Goal: Task Accomplishment & Management: Manage account settings

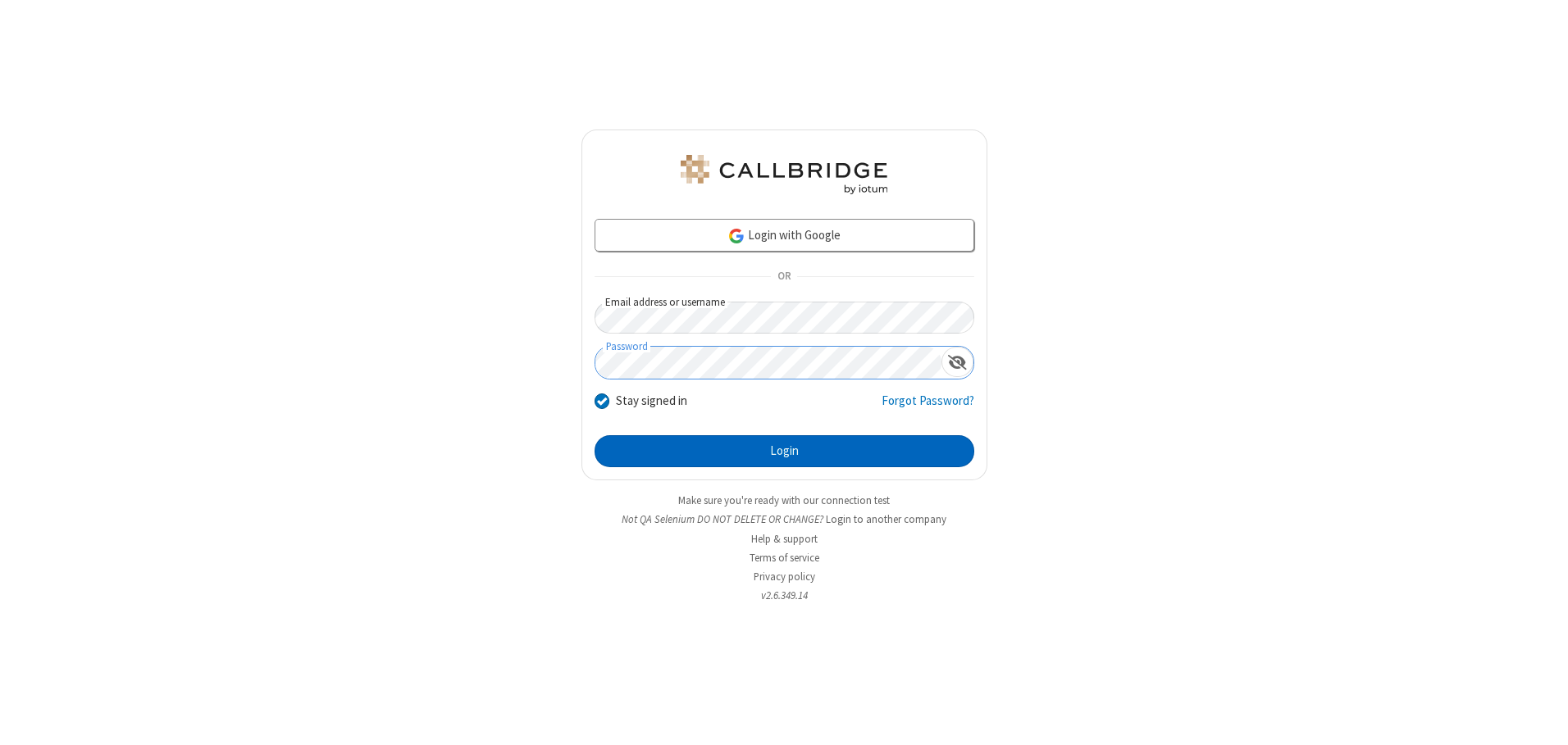
click at [784, 451] on button "Login" at bounding box center [784, 452] width 379 height 33
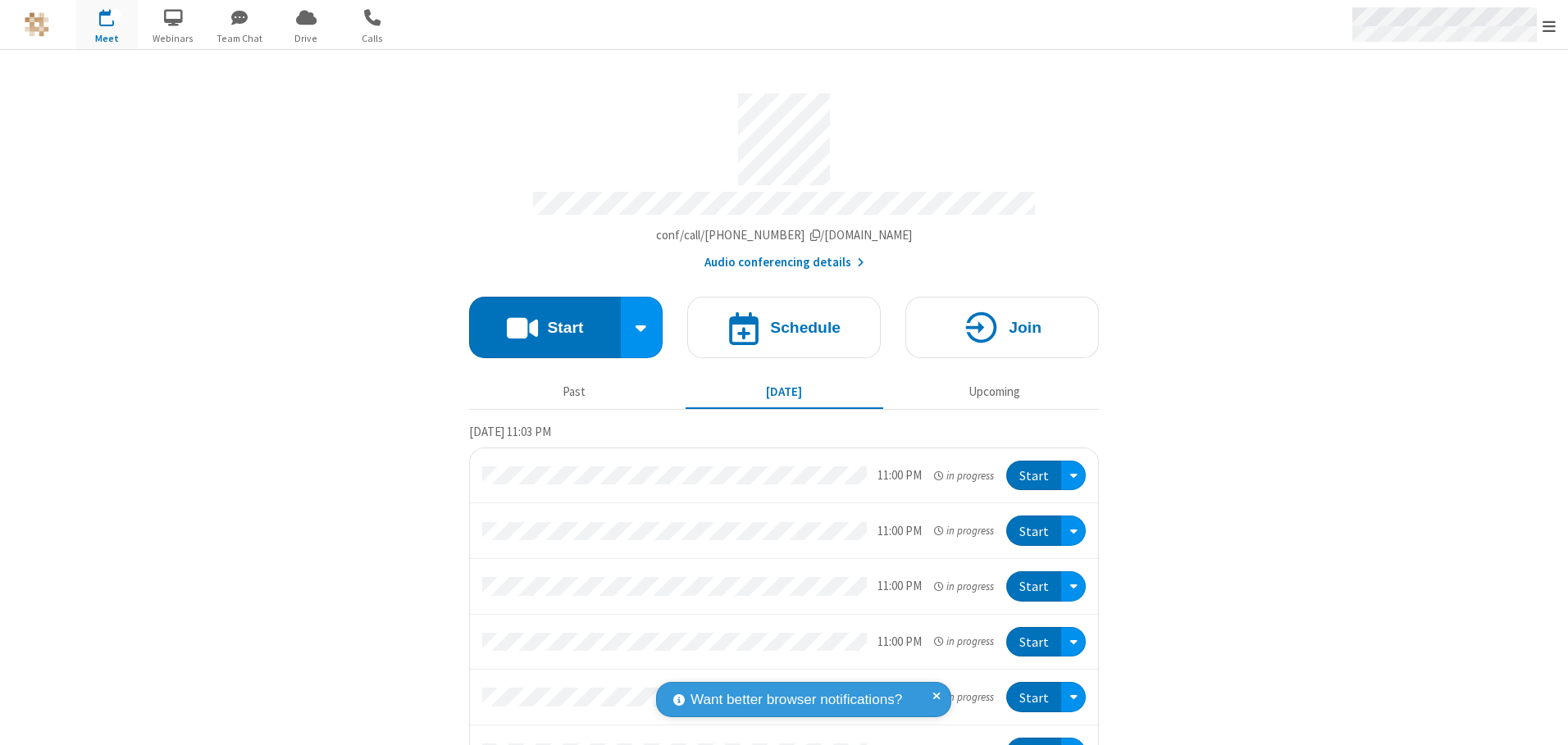
click at [1549, 25] on span "Open menu" at bounding box center [1549, 26] width 13 height 16
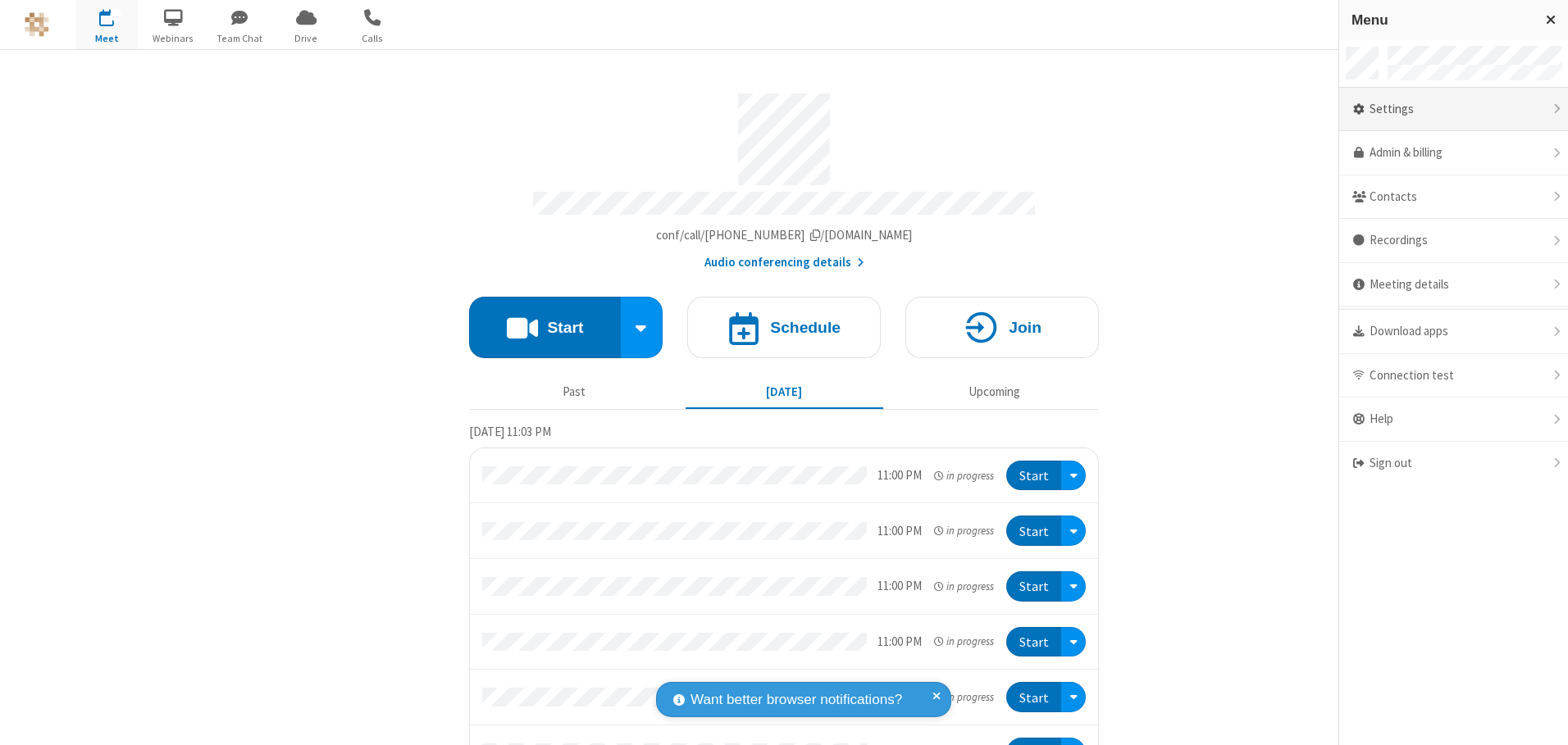
click at [1453, 109] on div "Settings" at bounding box center [1453, 110] width 229 height 44
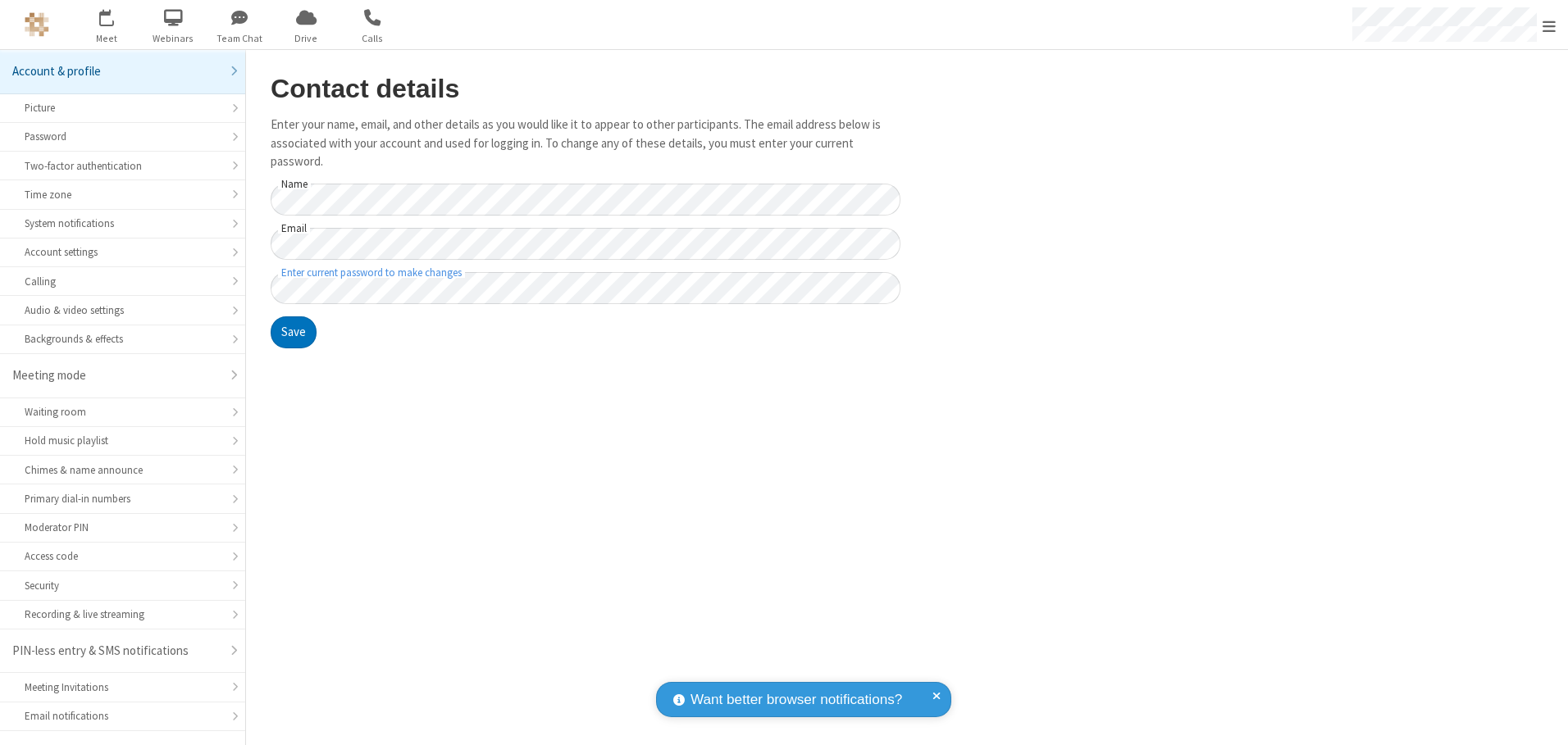
scroll to position [29, 0]
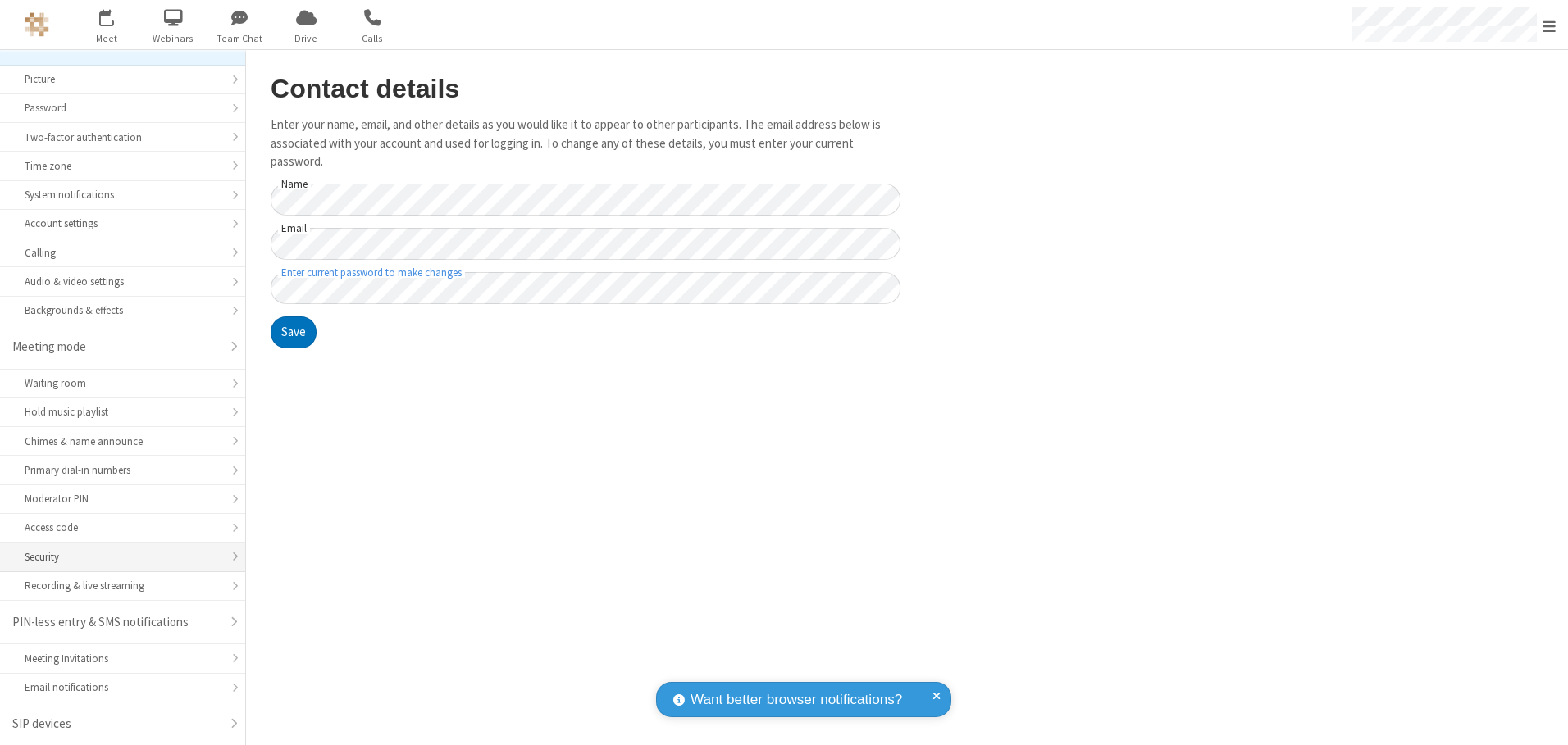
click at [117, 557] on div "Security" at bounding box center [122, 557] width 196 height 15
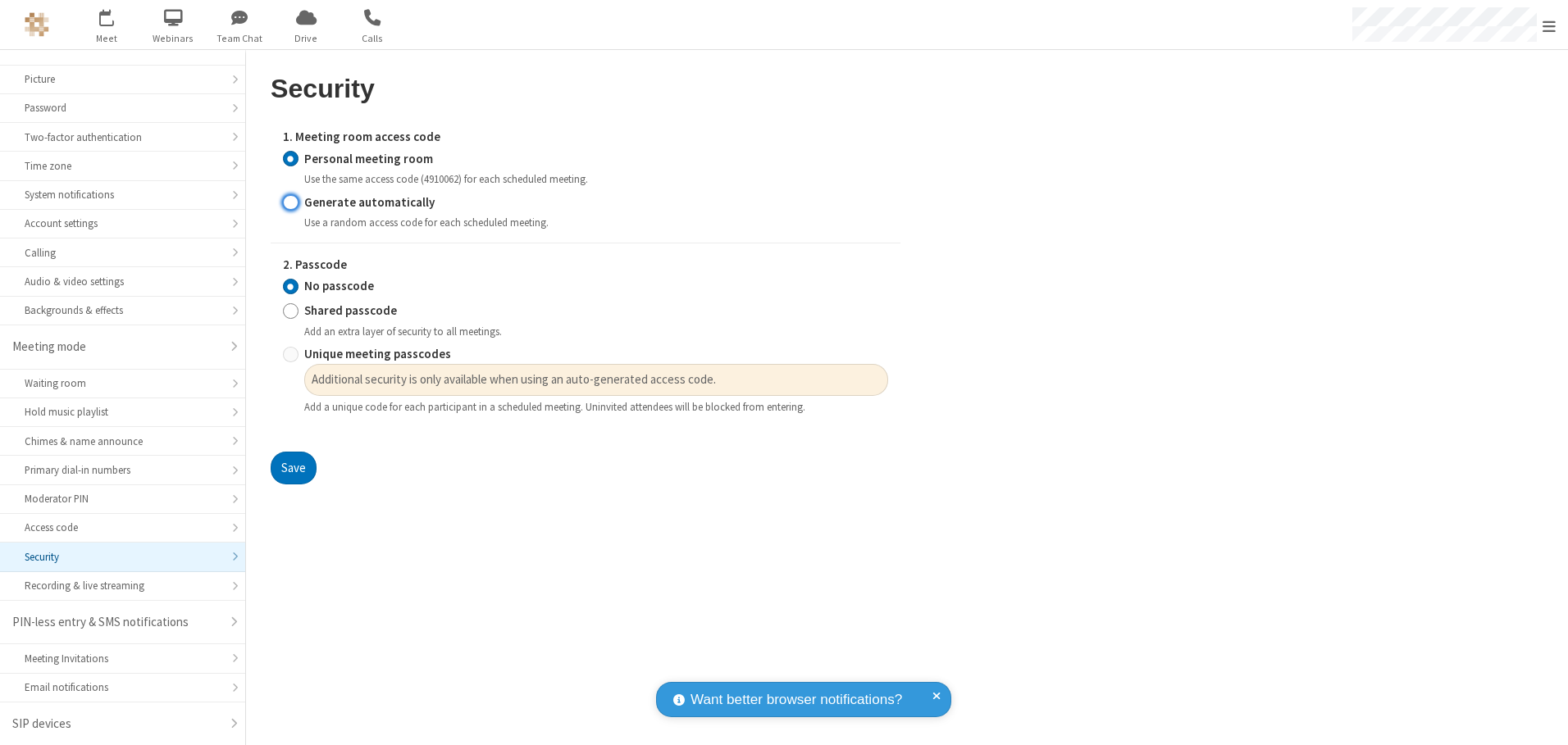
click at [291, 202] on input "Generate automatically" at bounding box center [290, 202] width 15 height 17
radio input "true"
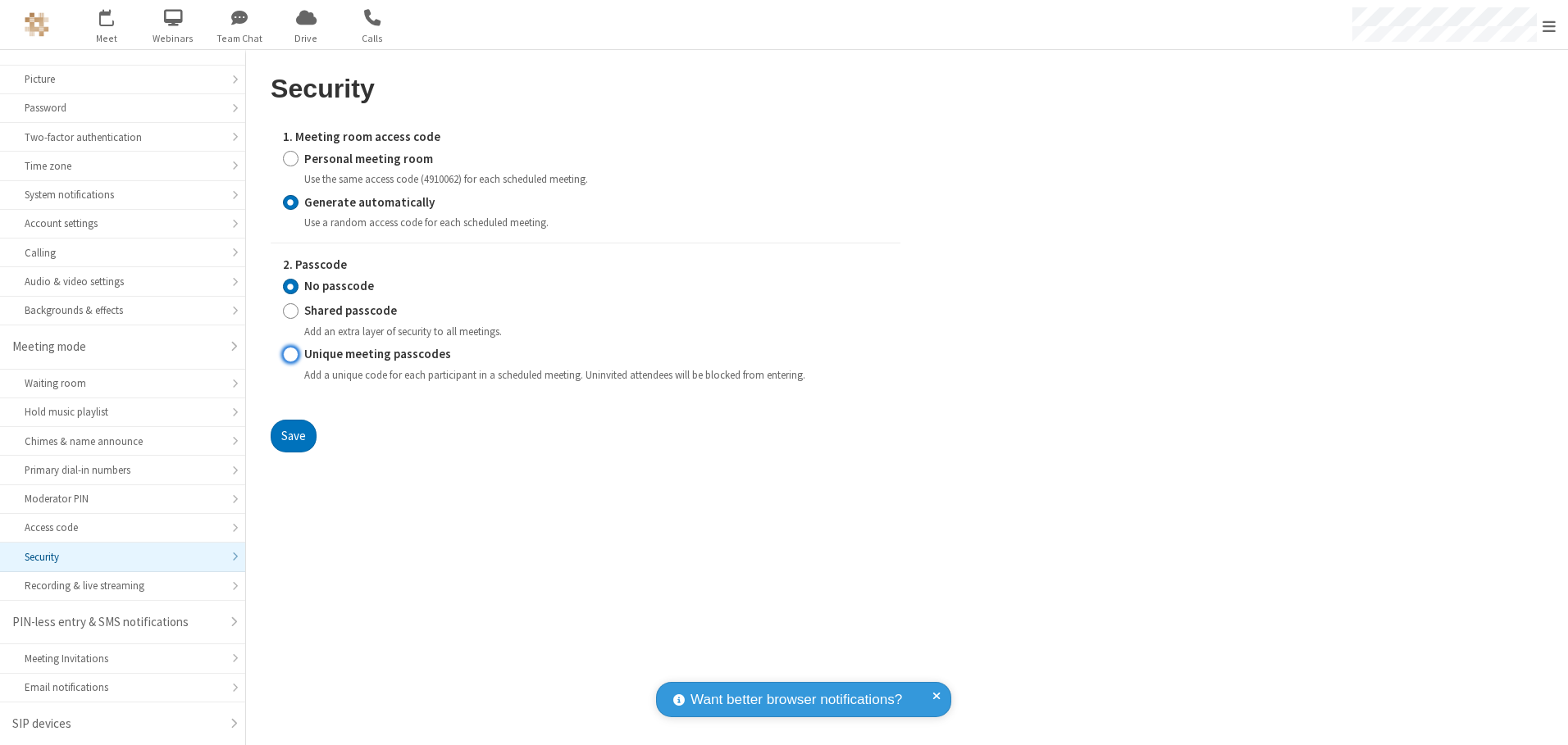
click at [291, 354] on input "Unique meeting passcodes" at bounding box center [290, 354] width 15 height 17
radio input "true"
click at [292, 435] on button "Save" at bounding box center [293, 436] width 46 height 33
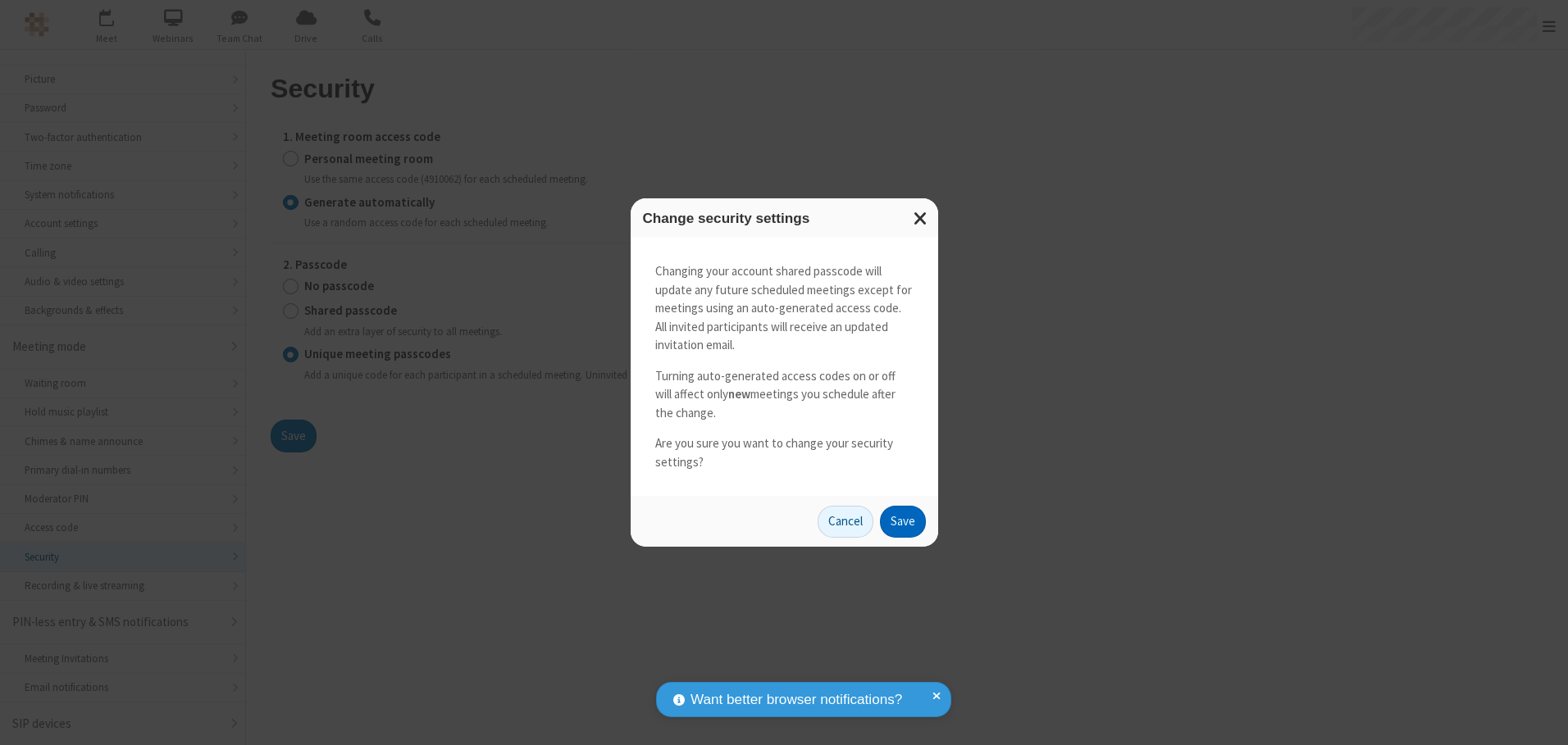
click at [902, 521] on button "Save" at bounding box center [903, 522] width 46 height 33
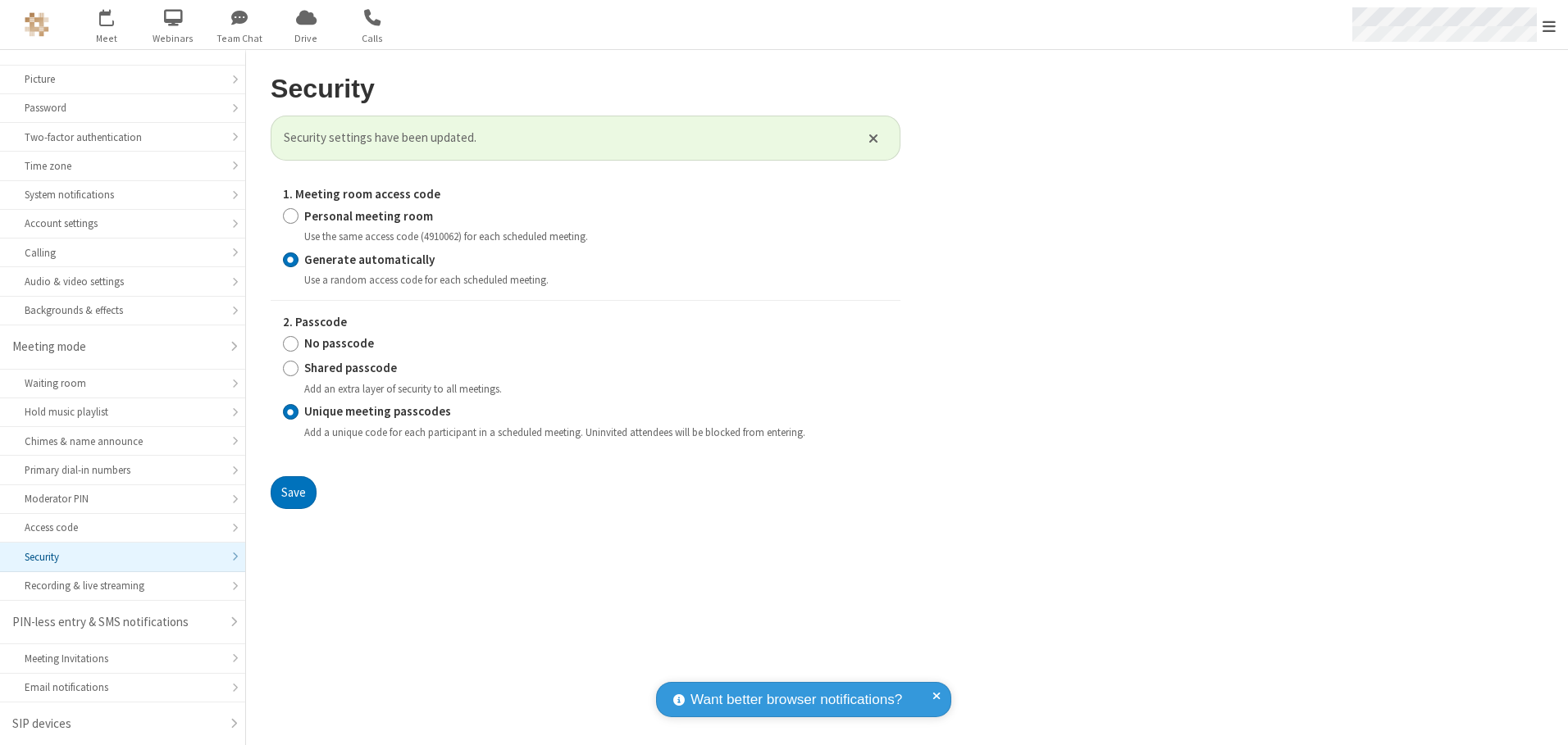
click at [1549, 25] on span "Open menu" at bounding box center [1549, 26] width 13 height 16
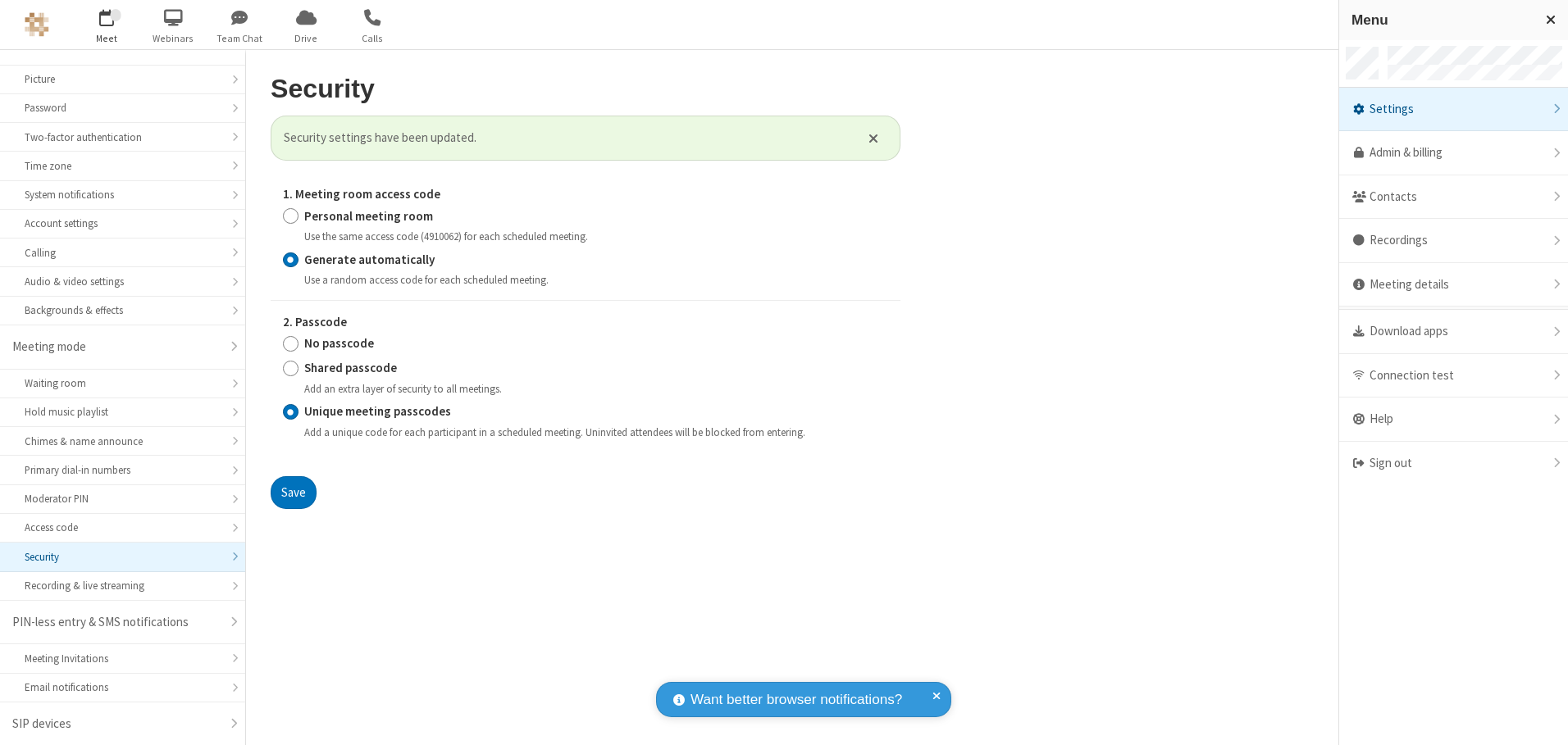
click at [107, 24] on span "button" at bounding box center [107, 17] width 62 height 28
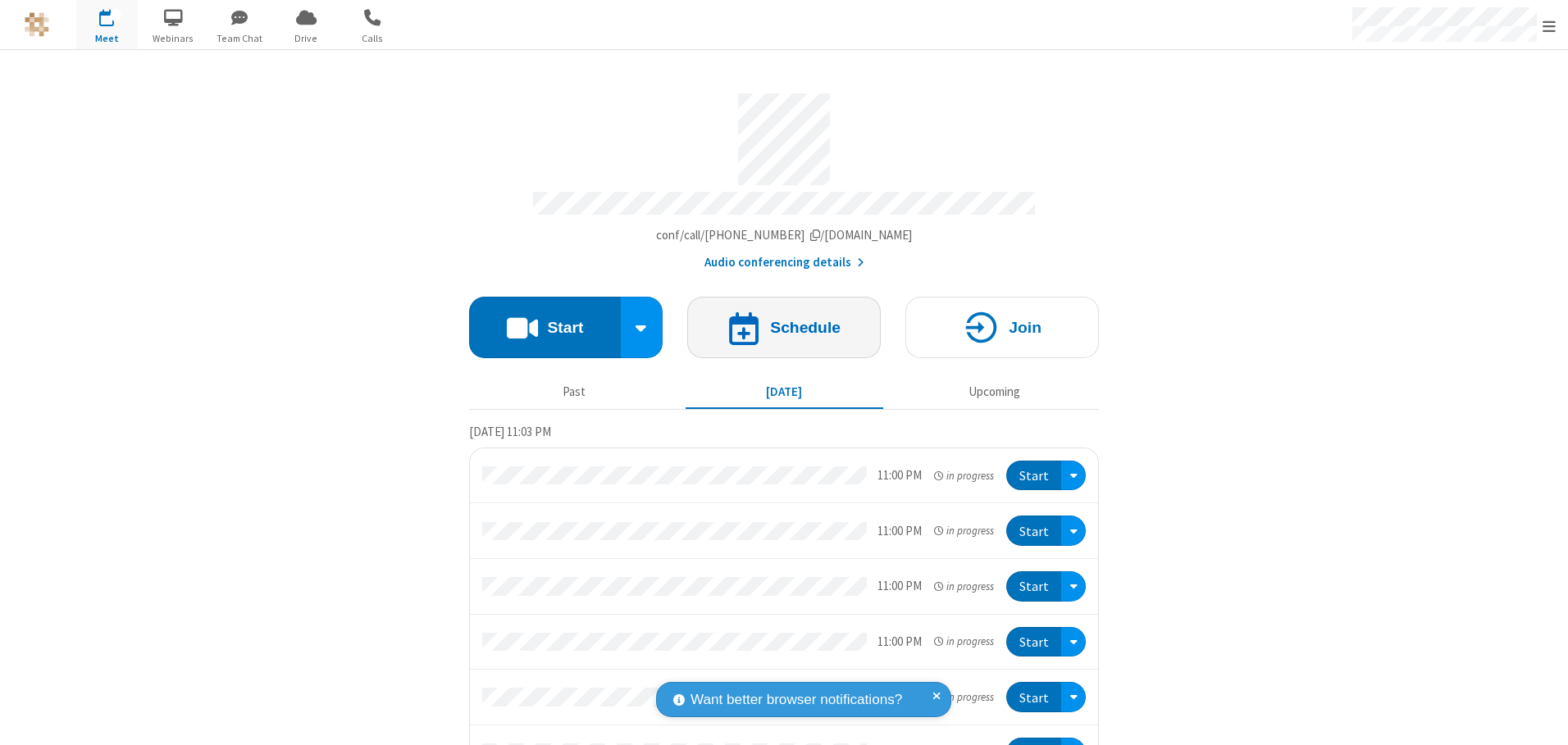
click at [778, 321] on h4 "Schedule" at bounding box center [805, 327] width 71 height 15
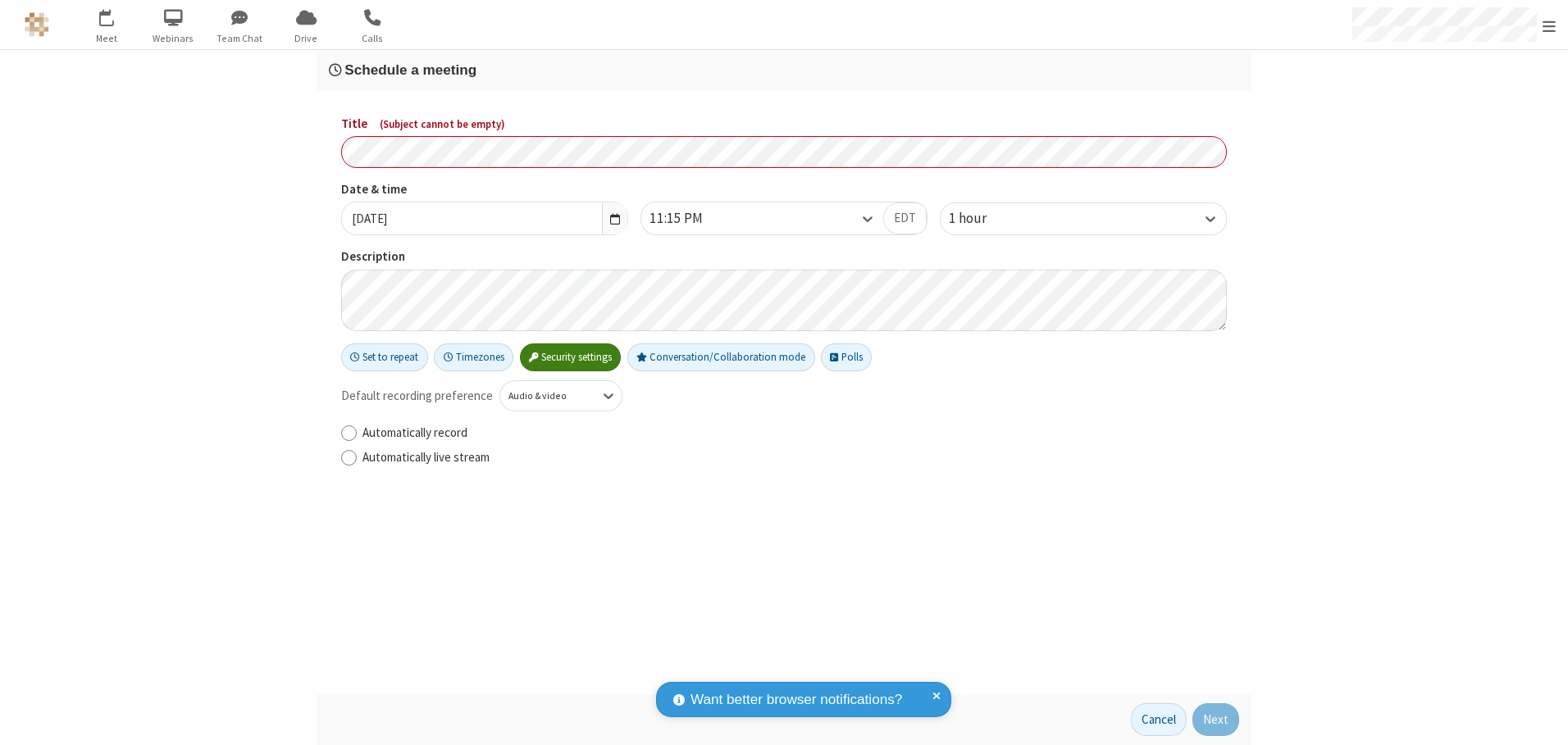
click at [784, 70] on h3 "Schedule a meeting" at bounding box center [783, 70] width 910 height 15
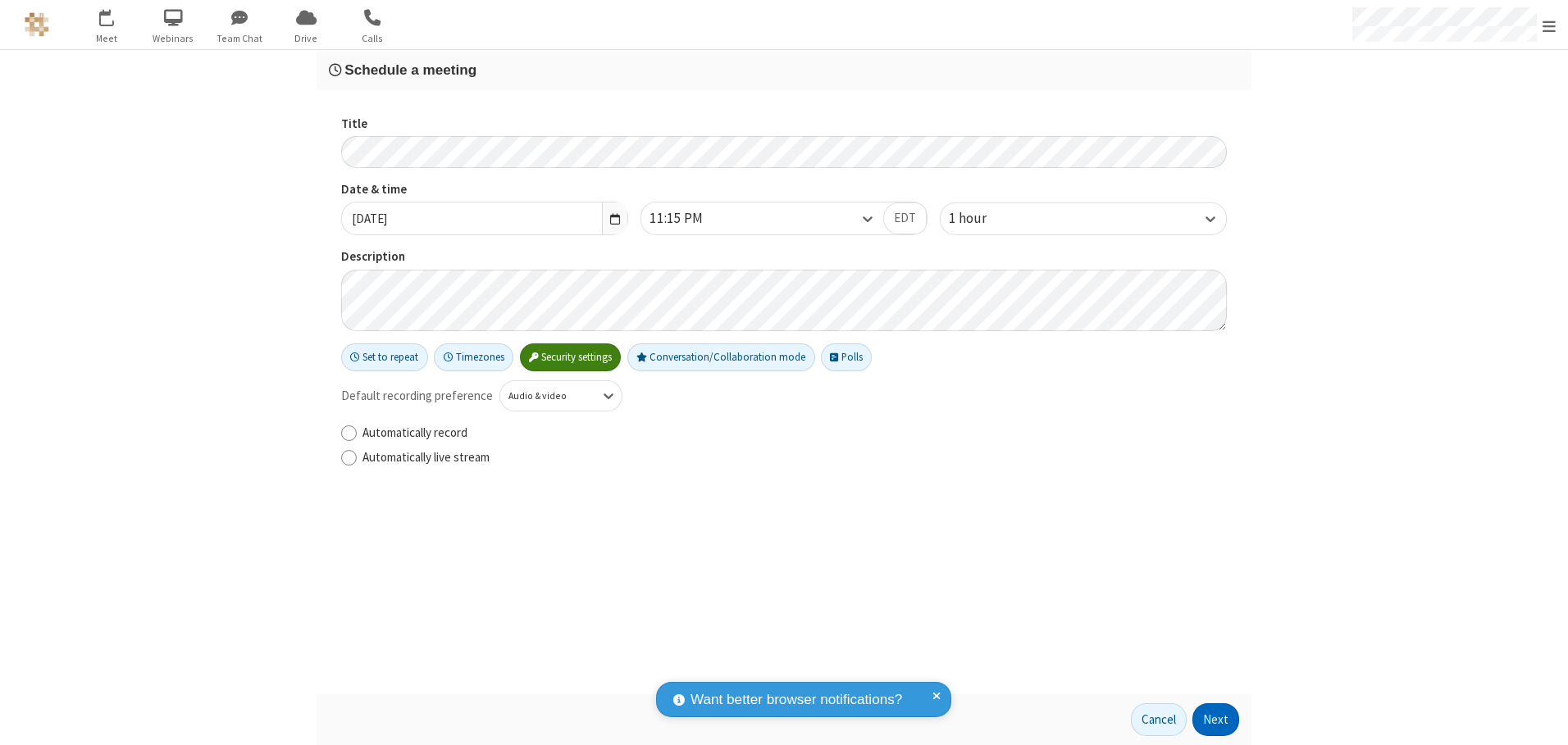
click at [1216, 720] on button "Next" at bounding box center [1216, 720] width 47 height 33
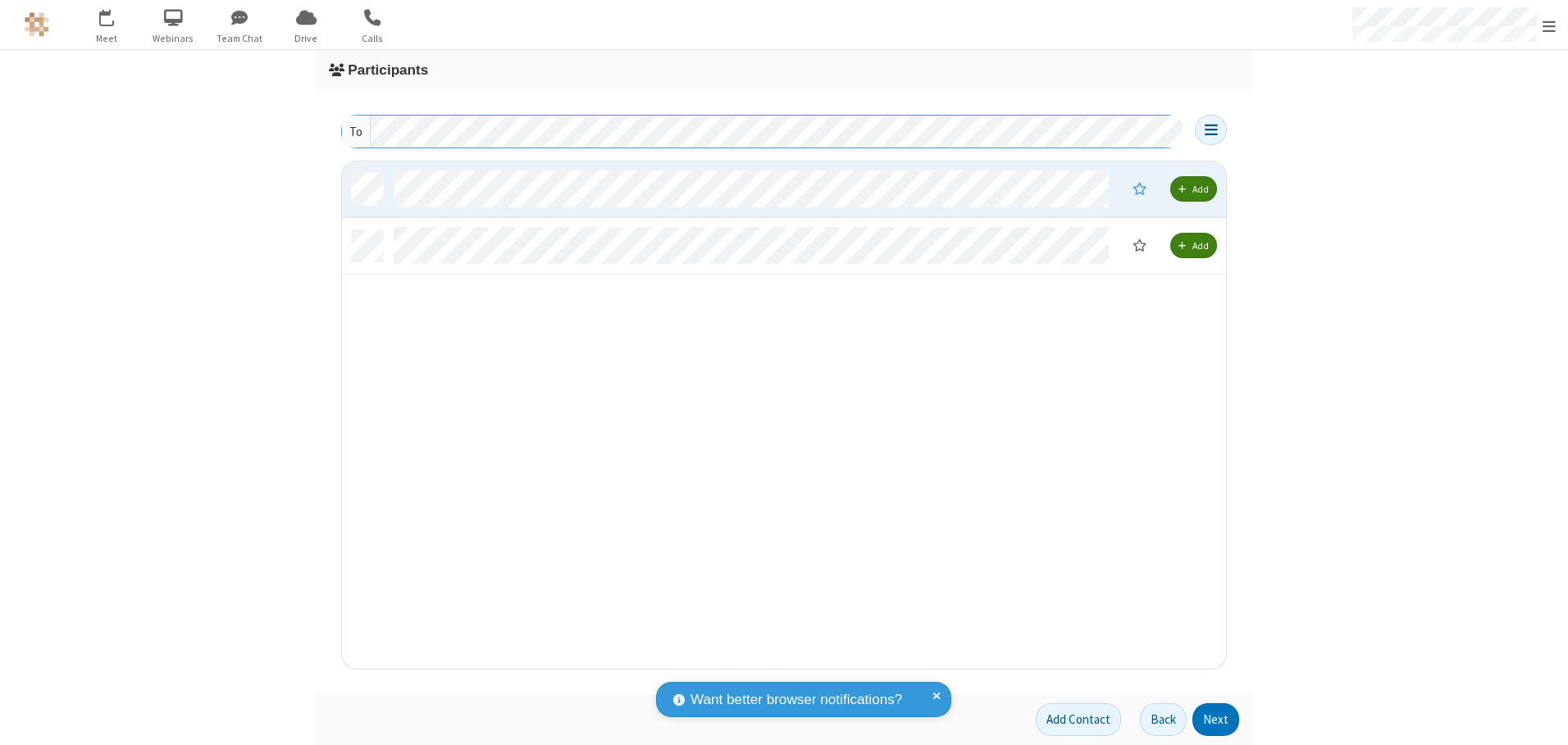
scroll to position [495, 872]
click at [1216, 720] on button "Next" at bounding box center [1216, 720] width 47 height 33
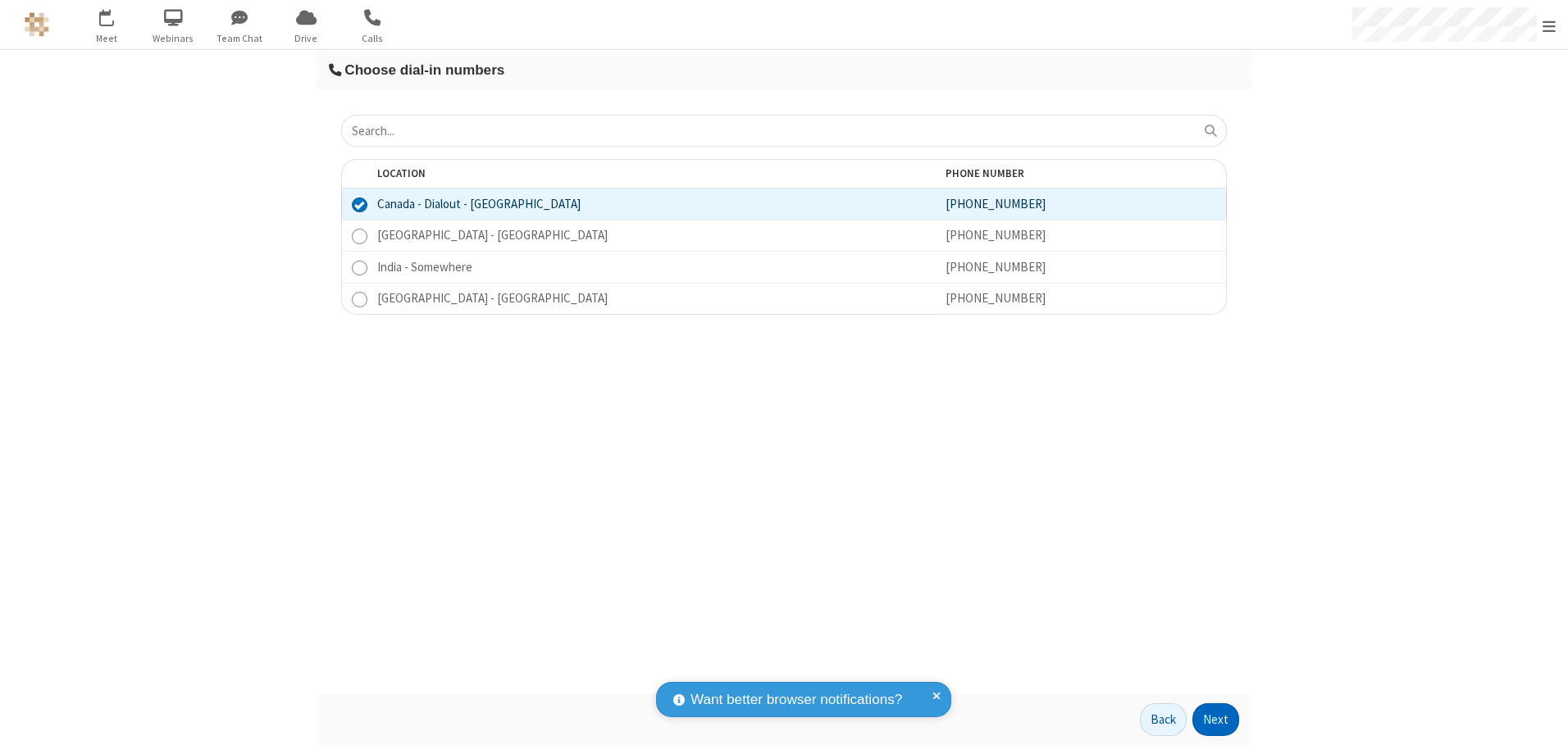
click at [1216, 720] on button "Next" at bounding box center [1216, 720] width 47 height 33
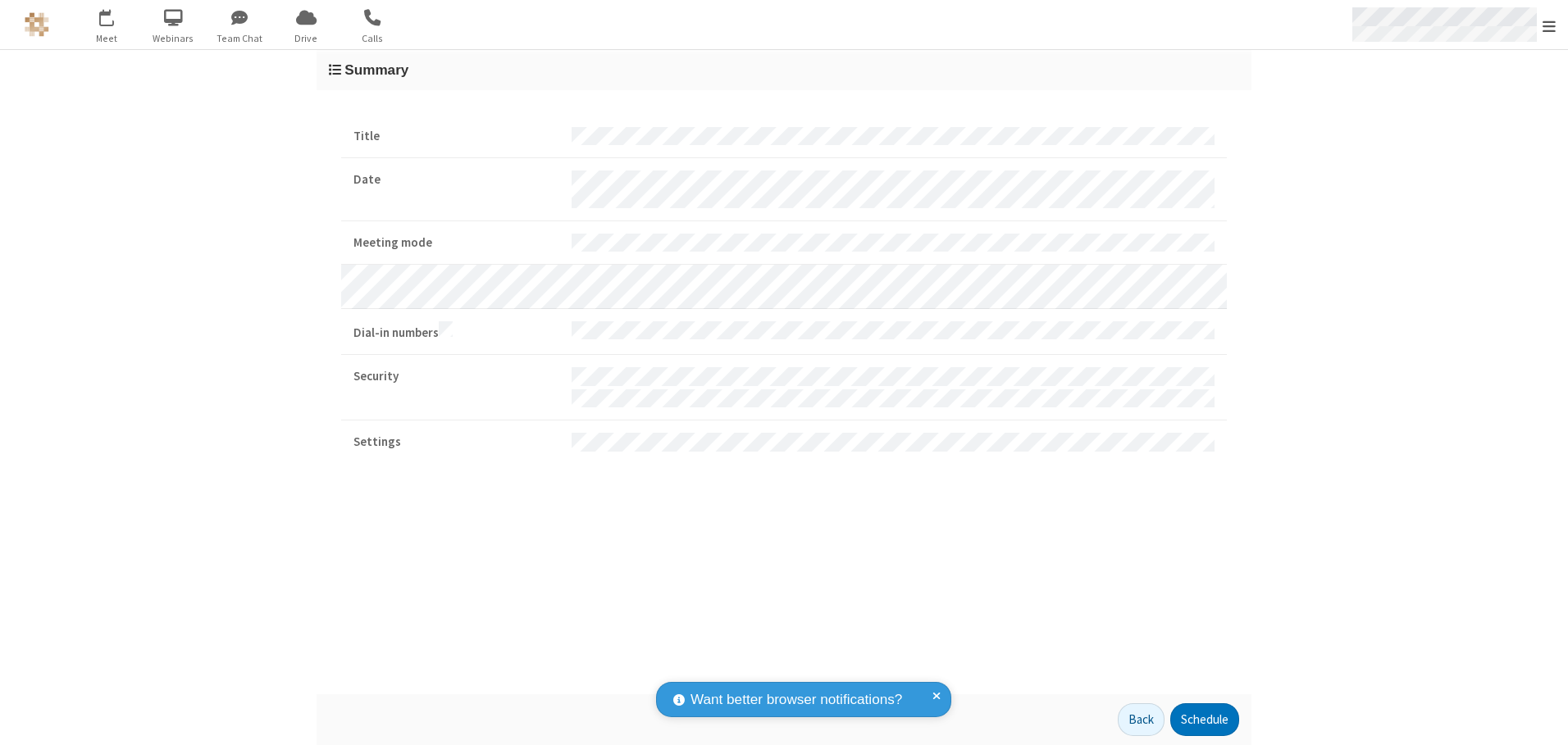
click at [1549, 25] on span "Open menu" at bounding box center [1549, 26] width 13 height 16
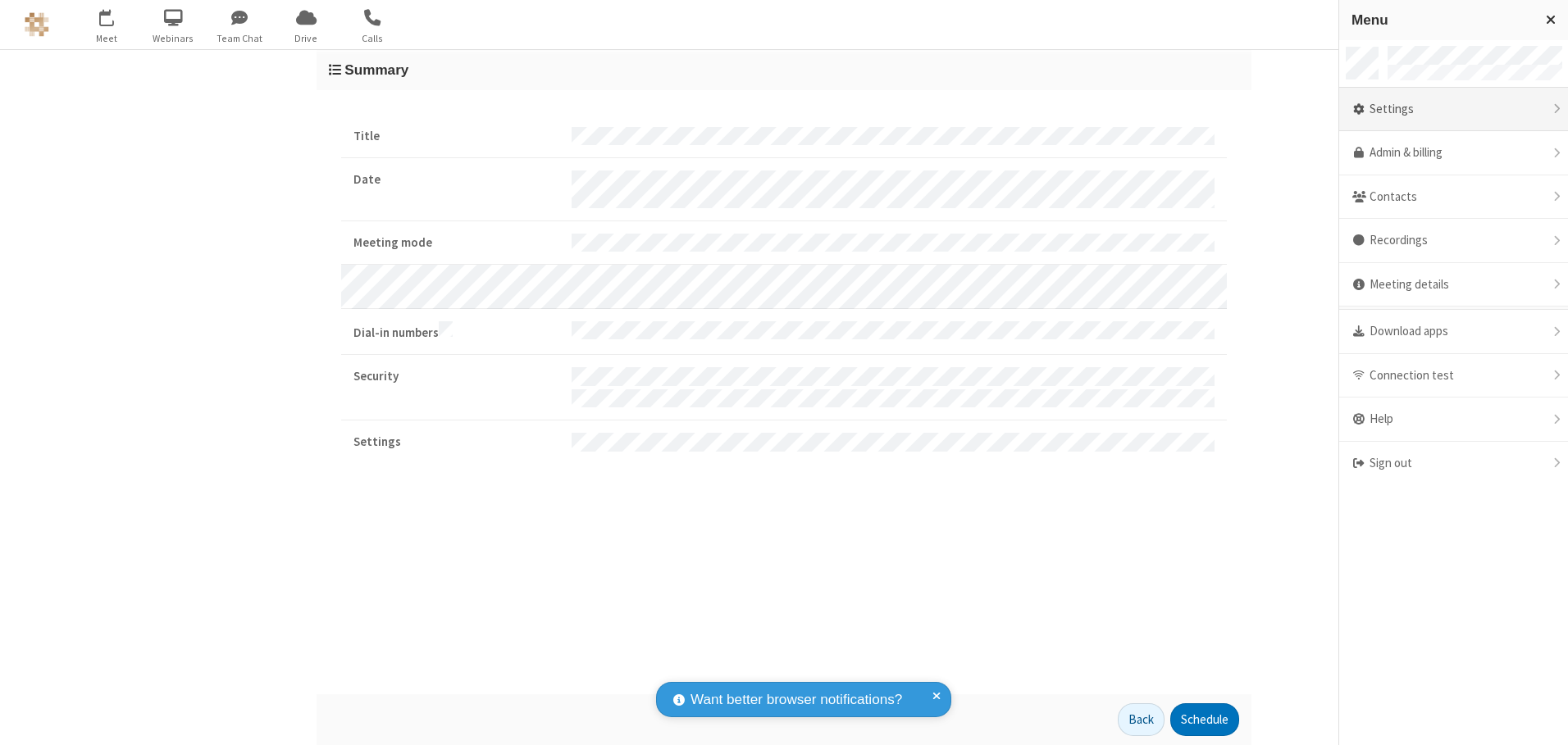
click at [1453, 109] on div "Settings" at bounding box center [1453, 110] width 229 height 44
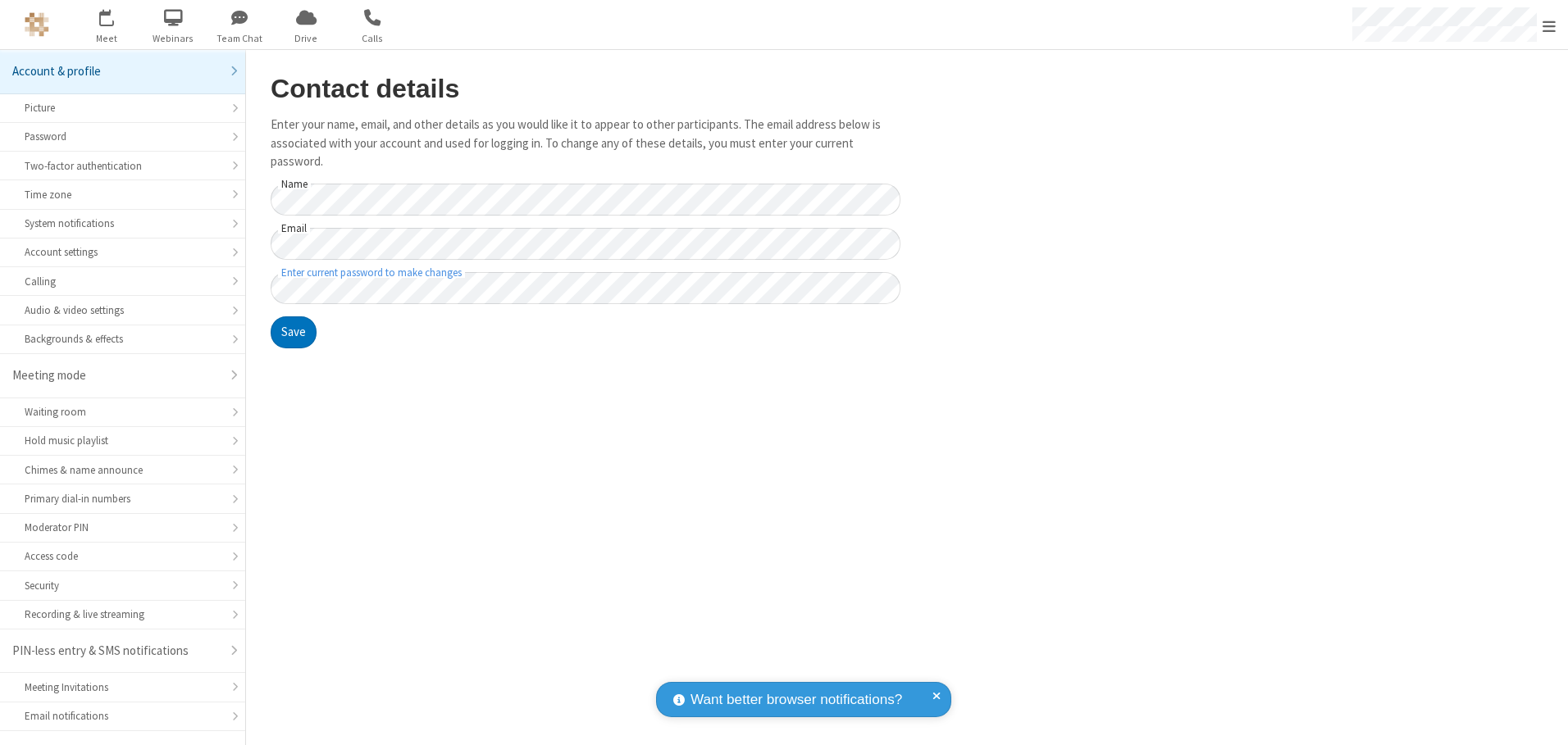
scroll to position [29, 0]
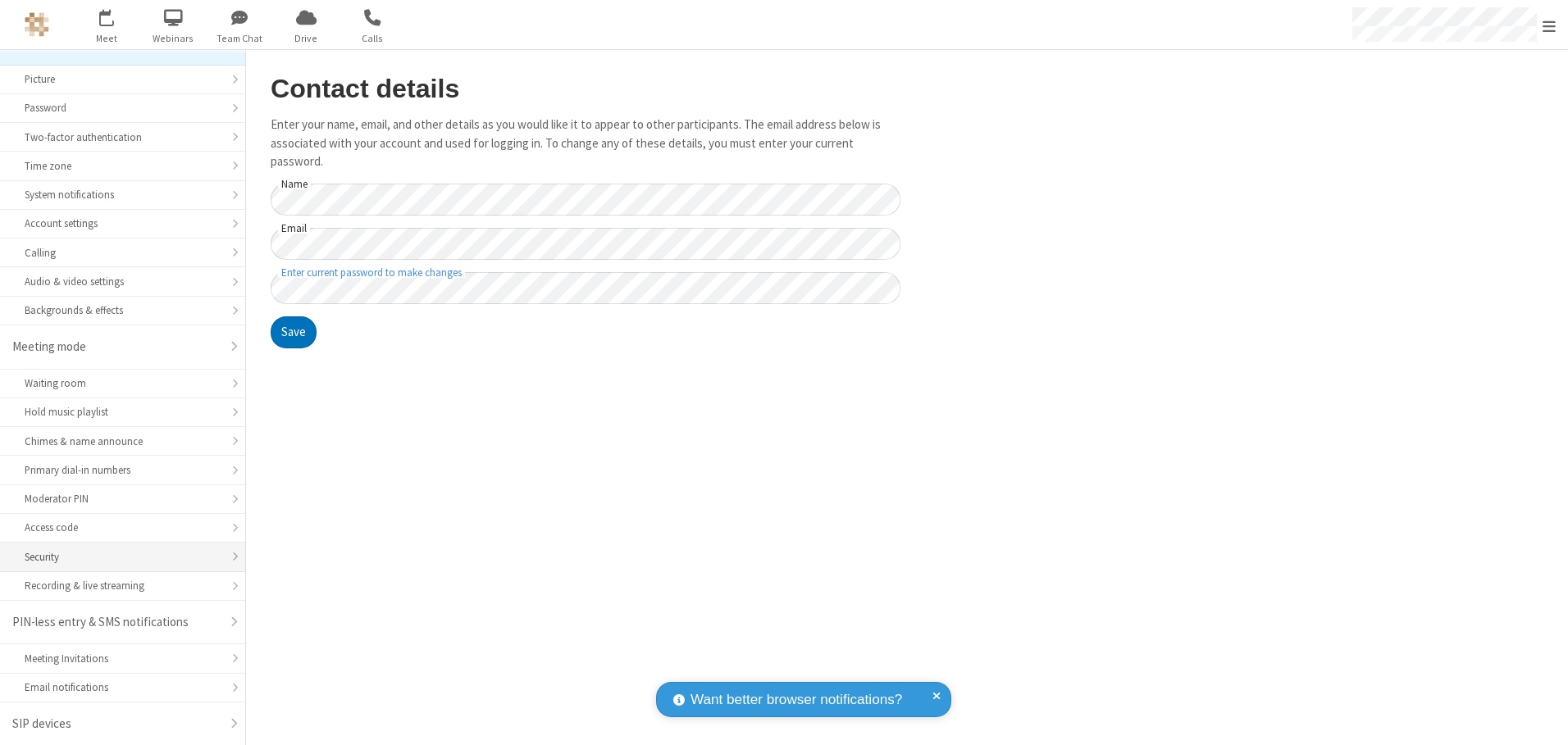
click at [117, 557] on div "Security" at bounding box center [122, 557] width 196 height 15
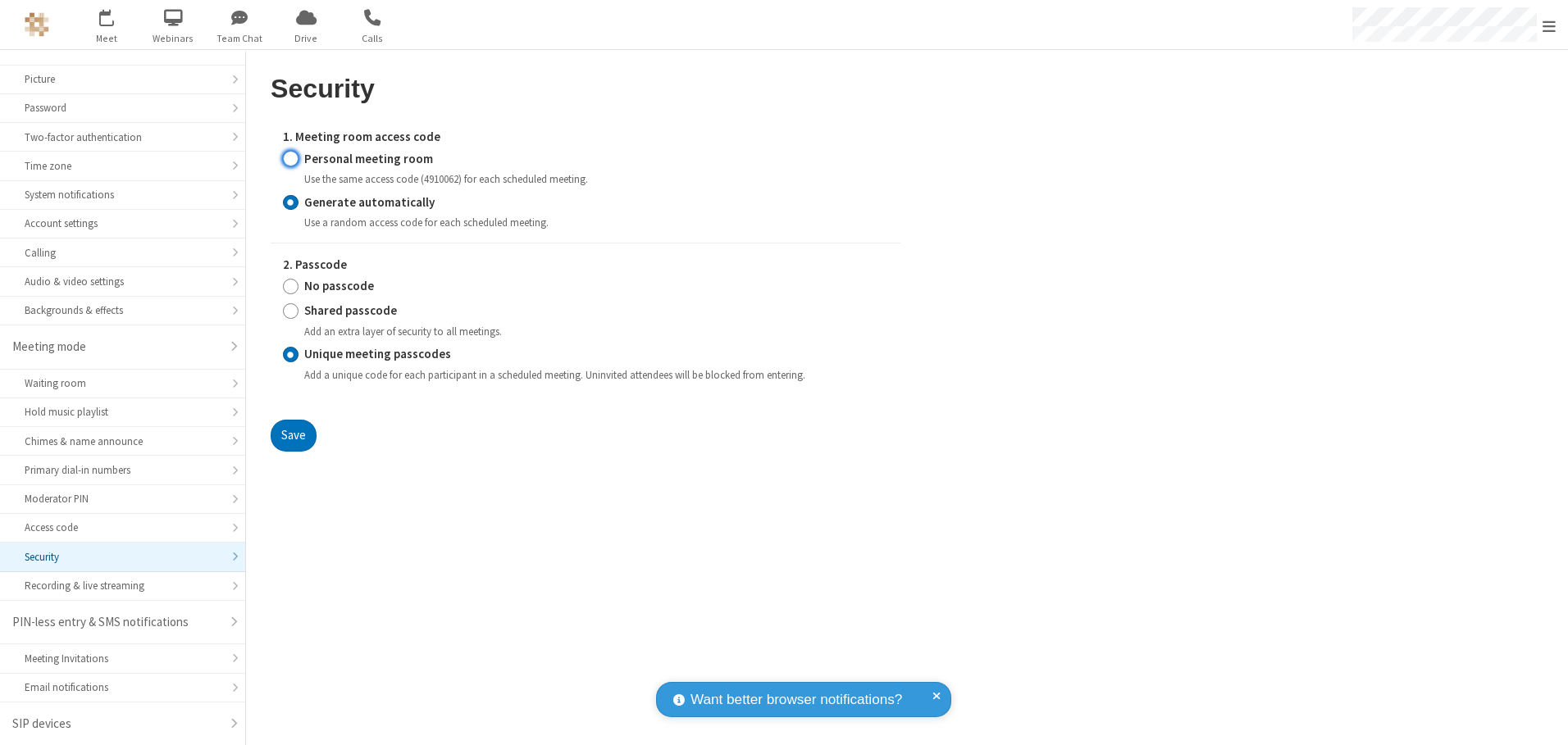
click at [291, 158] on input "Personal meeting room" at bounding box center [290, 158] width 15 height 17
radio input "true"
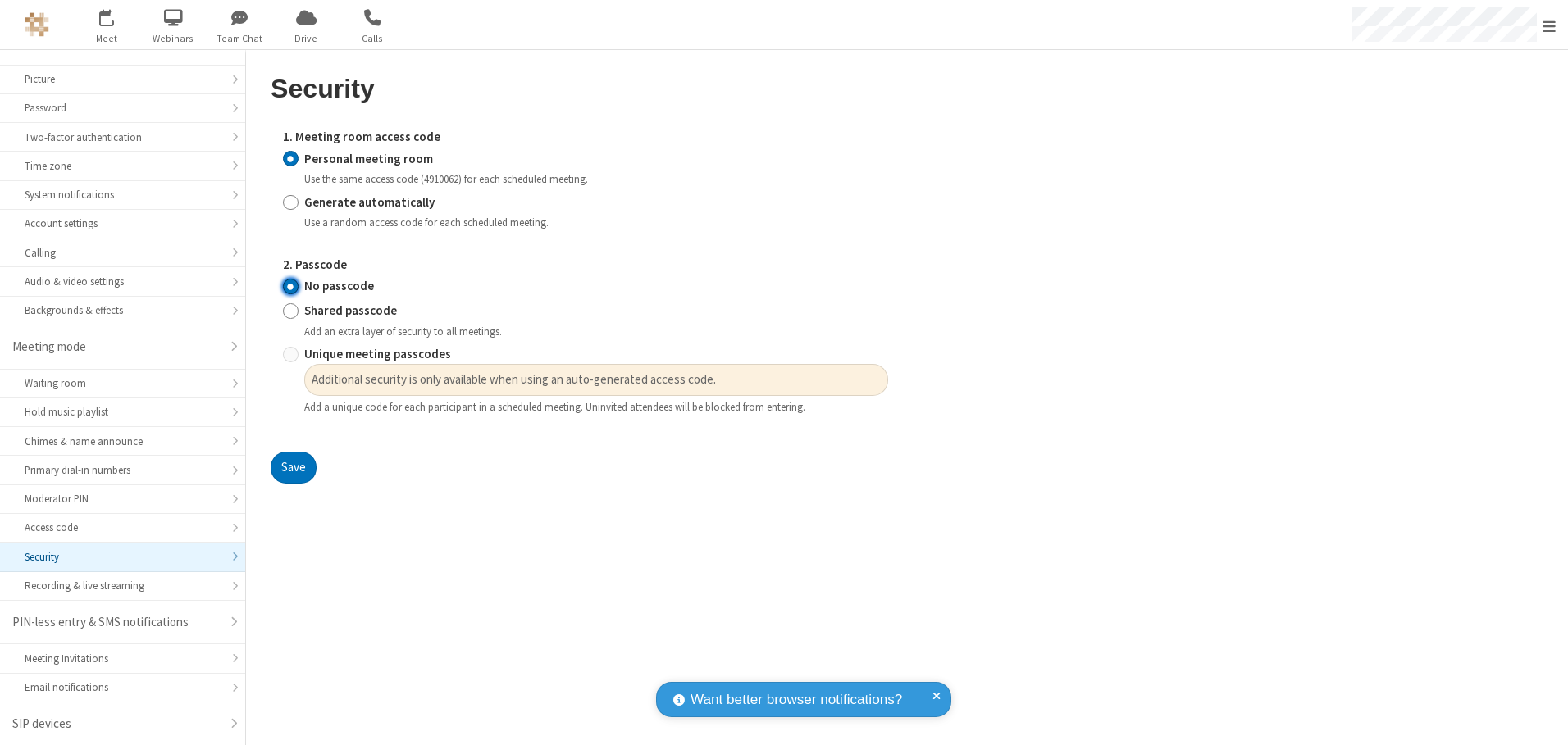
click at [291, 286] on input "No passcode" at bounding box center [290, 286] width 15 height 17
click at [292, 468] on button "Save" at bounding box center [293, 468] width 46 height 33
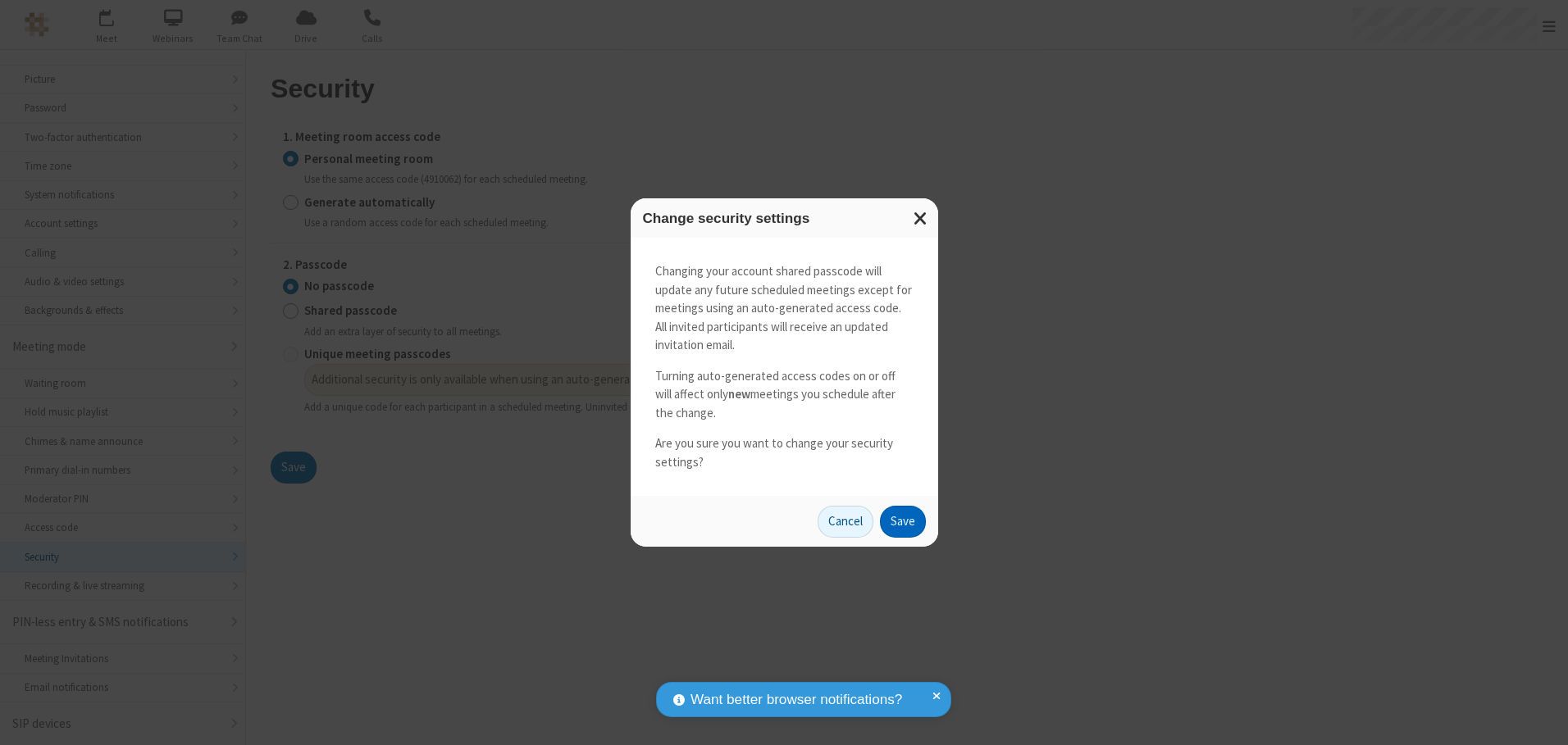
click at [902, 521] on button "Save" at bounding box center [903, 522] width 46 height 33
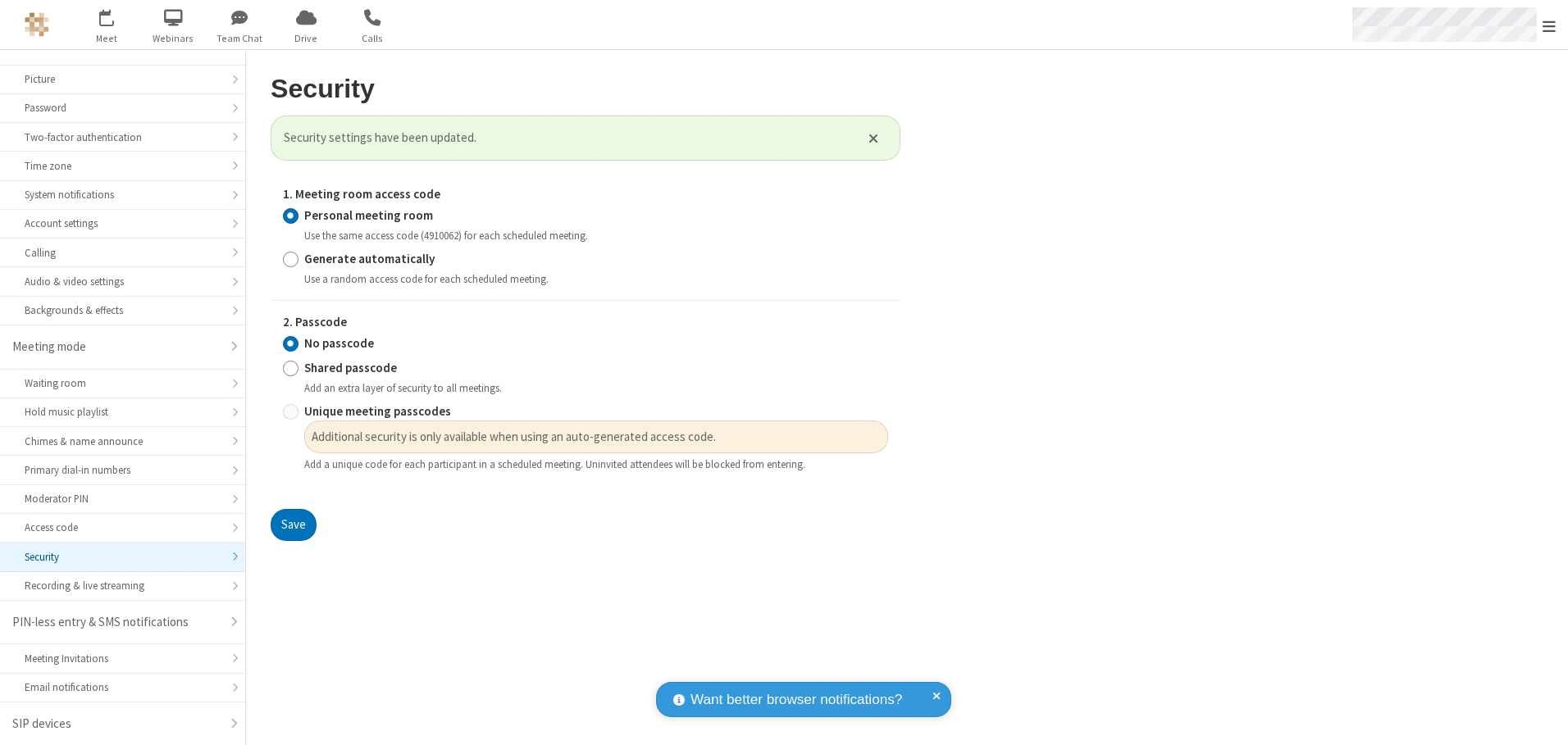
click at [1549, 24] on span "Open menu" at bounding box center [1549, 26] width 13 height 16
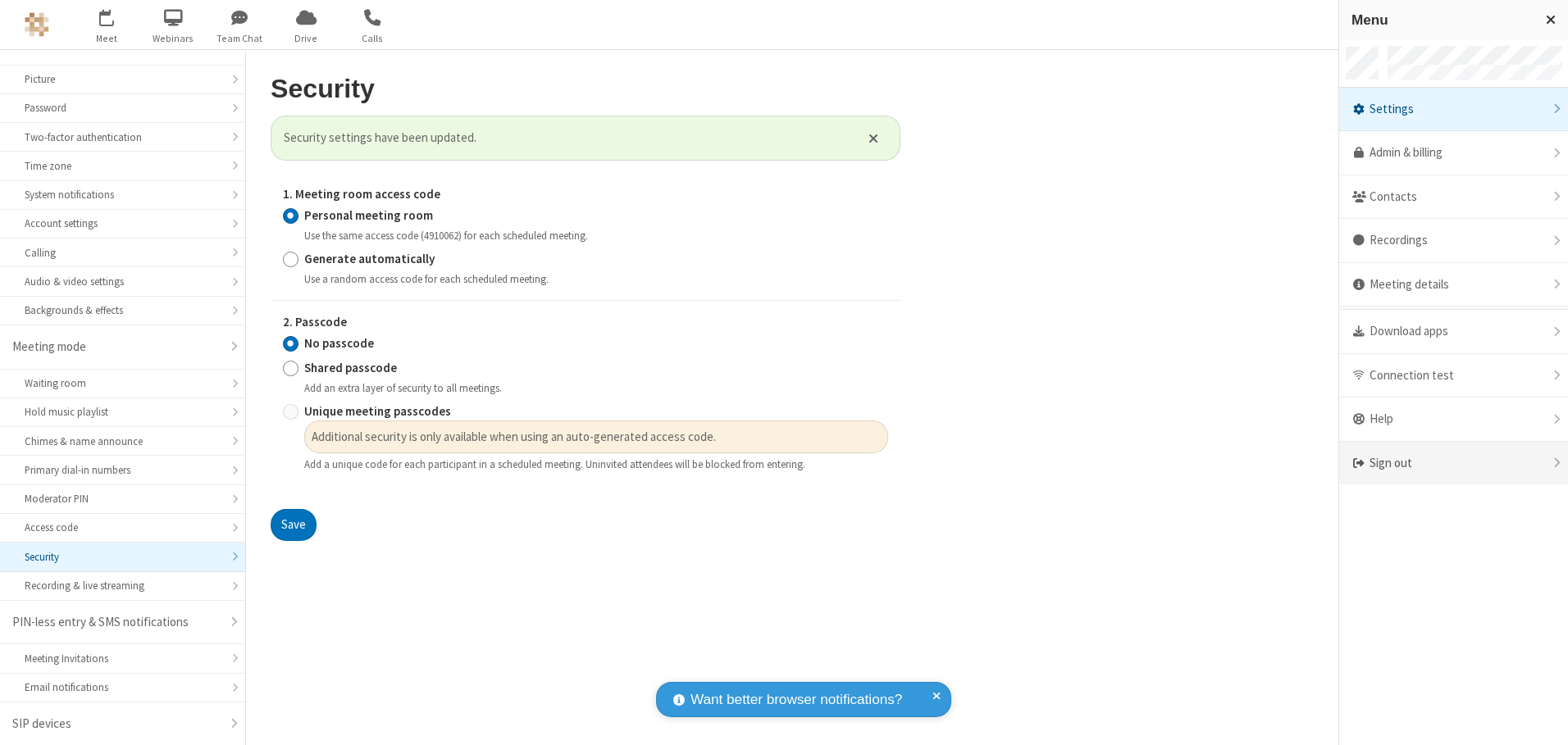
click at [1453, 463] on div "Sign out" at bounding box center [1453, 463] width 229 height 43
